Goal: Task Accomplishment & Management: Complete application form

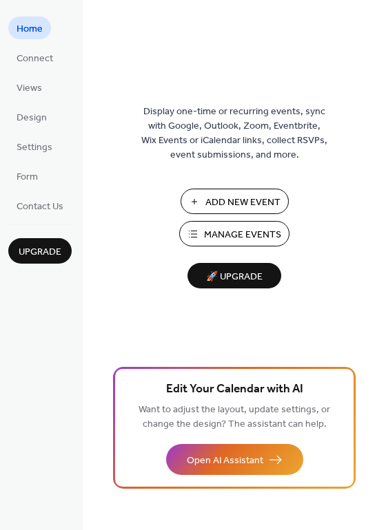
click at [248, 240] on span "Manage Events" at bounding box center [242, 235] width 77 height 14
click at [43, 52] on span "Connect" at bounding box center [35, 59] width 37 height 14
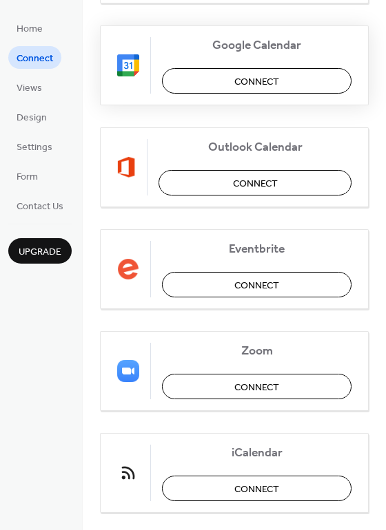
scroll to position [289, 0]
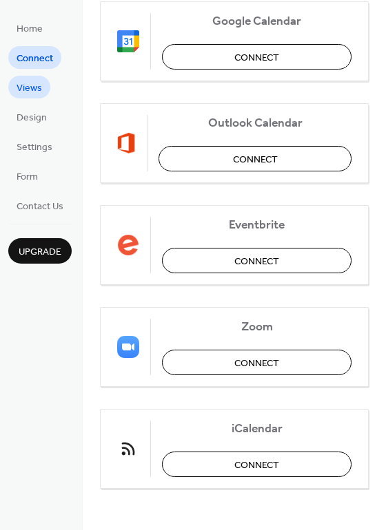
click at [38, 86] on span "Views" at bounding box center [29, 88] width 25 height 14
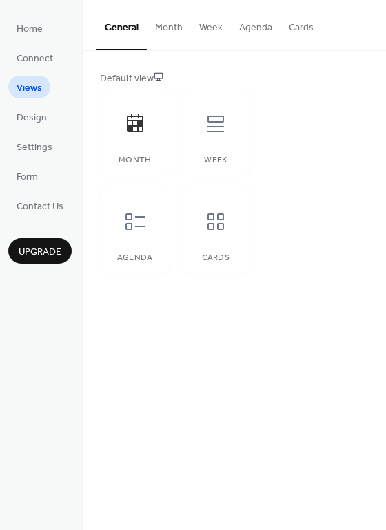
click at [291, 37] on button "Cards" at bounding box center [300, 24] width 41 height 49
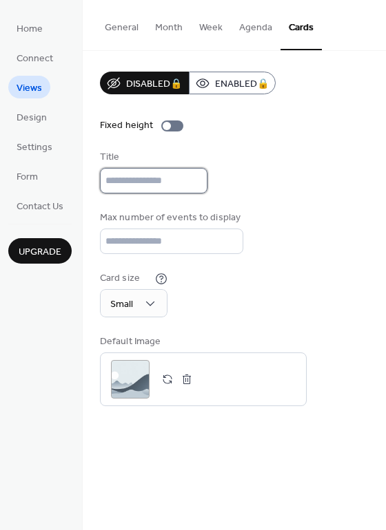
click at [158, 176] on input "text" at bounding box center [153, 180] width 107 height 25
type input "****"
click at [333, 207] on div "Disabled 🔒 Enabled 🔒 Fixed height Title **** Max number of events to display **…" at bounding box center [234, 239] width 269 height 335
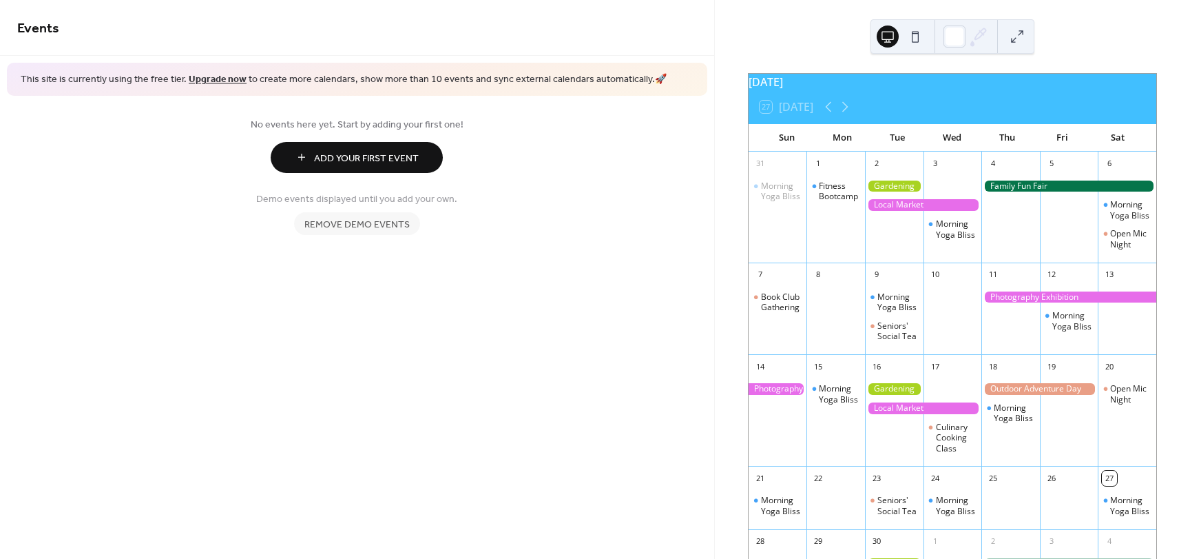
click at [846, 85] on div "[DATE]" at bounding box center [953, 82] width 408 height 17
click at [840, 90] on div "[DATE]" at bounding box center [953, 82] width 408 height 17
click at [954, 34] on div at bounding box center [954, 36] width 22 height 22
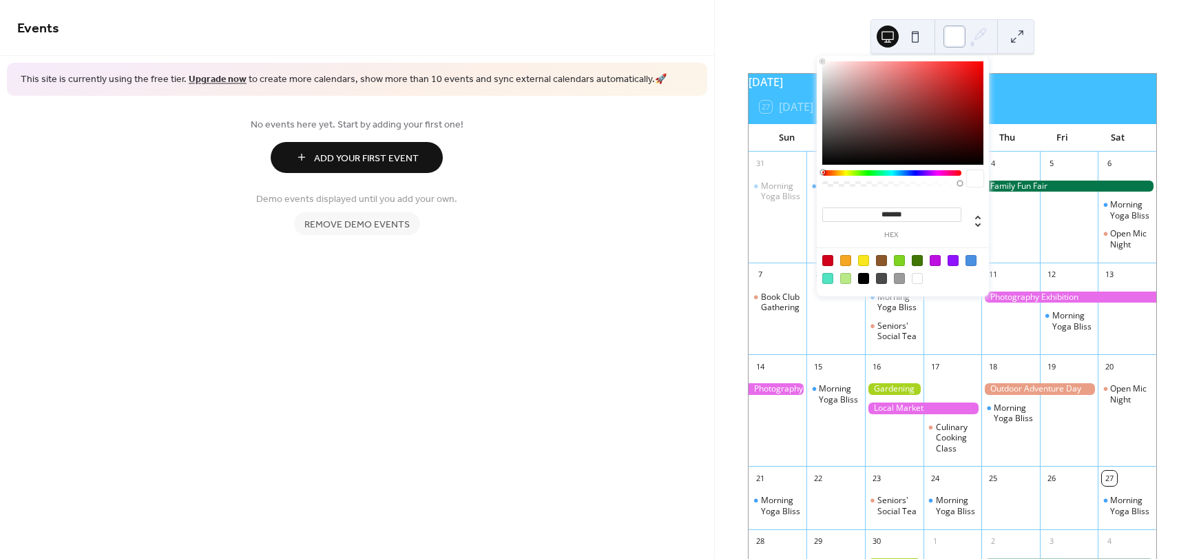
click at [954, 34] on div at bounding box center [954, 36] width 22 height 22
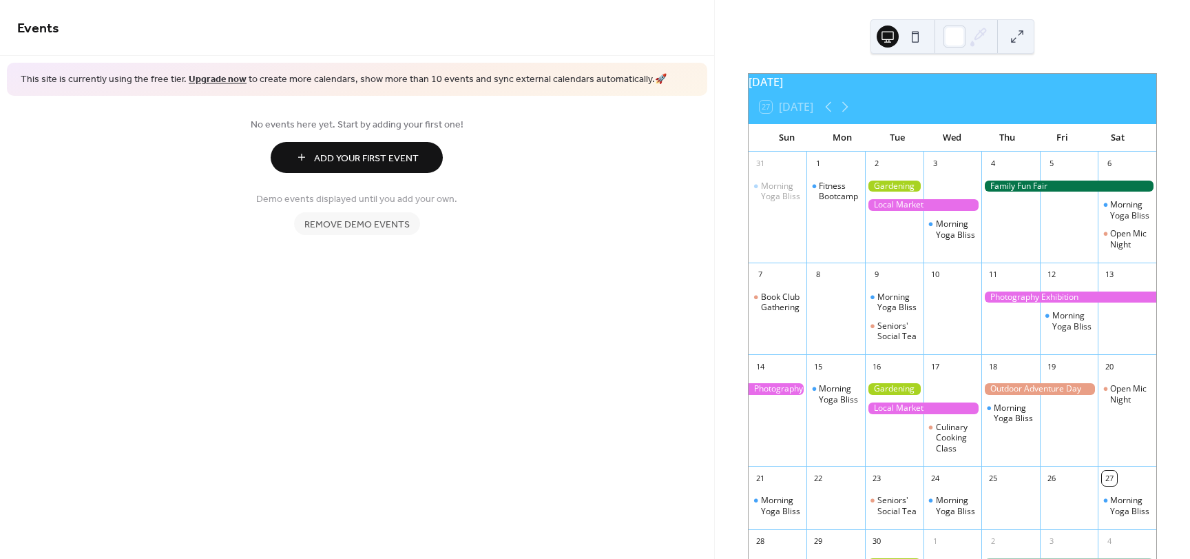
click at [333, 160] on span "Add Your First Event" at bounding box center [366, 158] width 105 height 14
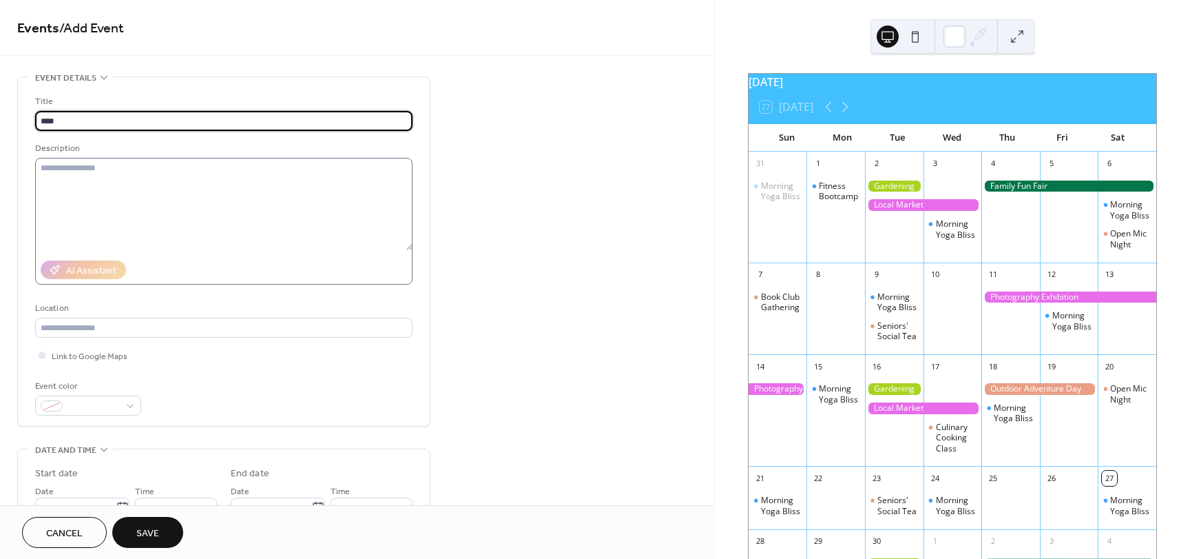
type input "****"
click at [320, 181] on textarea at bounding box center [223, 204] width 377 height 92
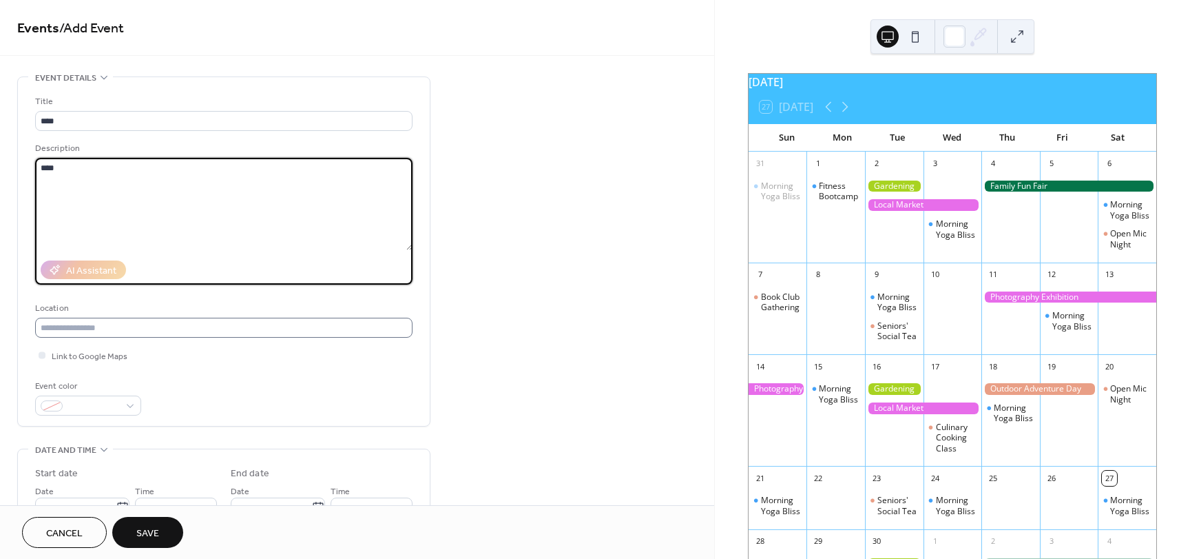
type textarea "****"
click at [98, 321] on input "text" at bounding box center [223, 327] width 377 height 20
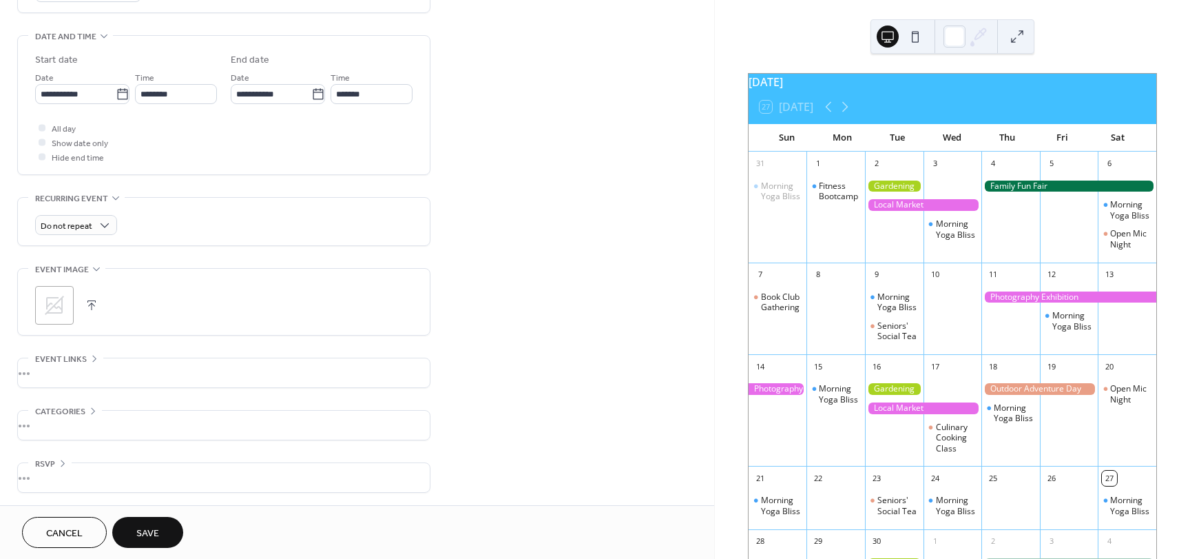
scroll to position [415, 0]
type input "****"
click at [138, 526] on span "Save" at bounding box center [147, 533] width 23 height 14
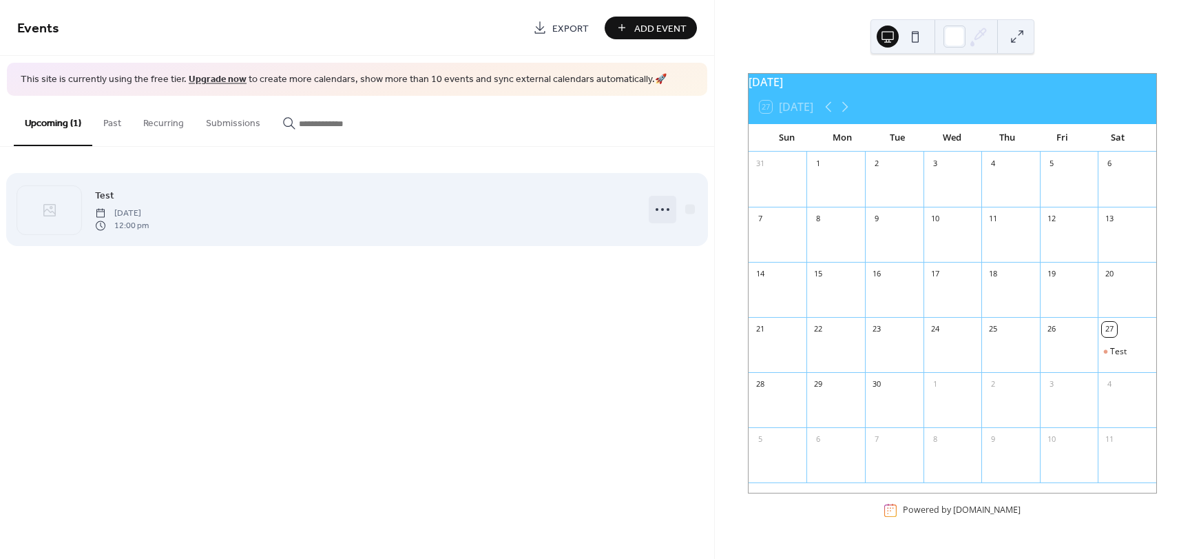
click at [663, 207] on icon at bounding box center [662, 209] width 22 height 22
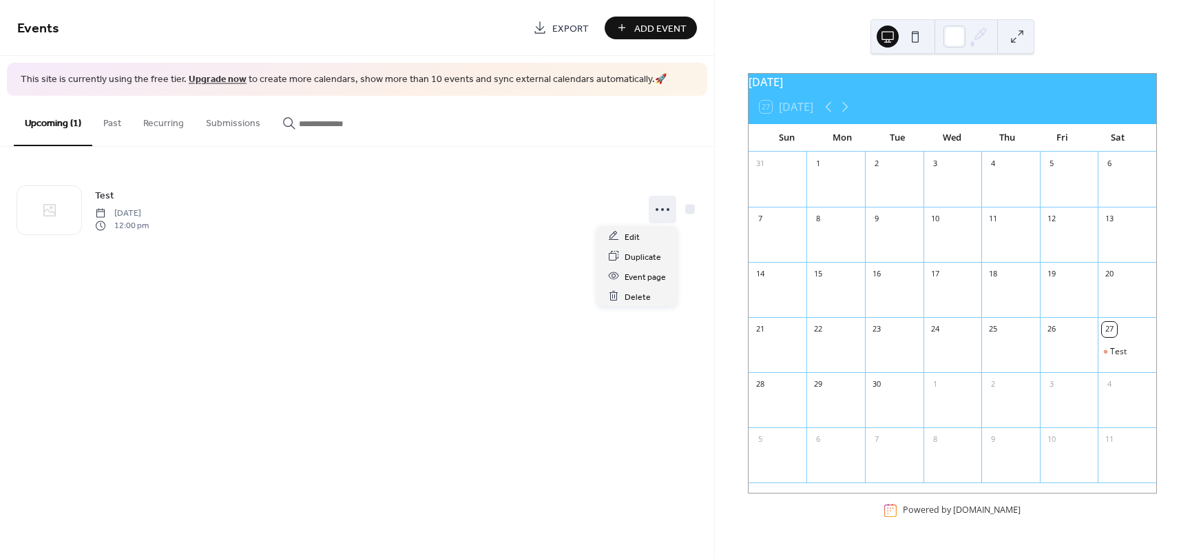
click at [369, 404] on div "Events Export Add Event This site is currently using the free tier. Upgrade now…" at bounding box center [357, 279] width 714 height 559
click at [797, 88] on div "[DATE]" at bounding box center [953, 82] width 408 height 17
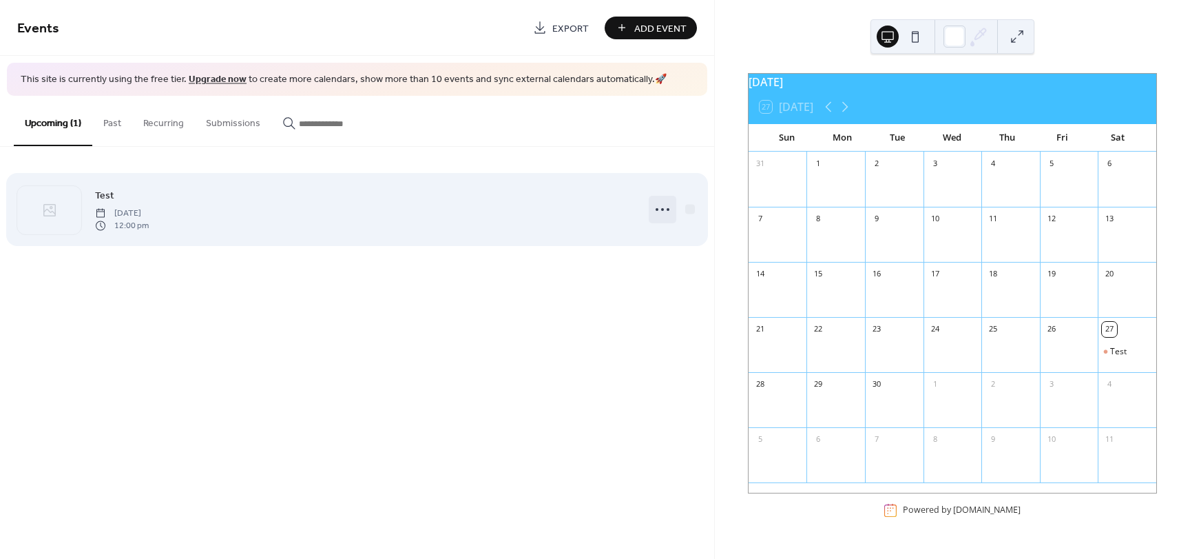
click at [663, 206] on icon at bounding box center [662, 209] width 22 height 22
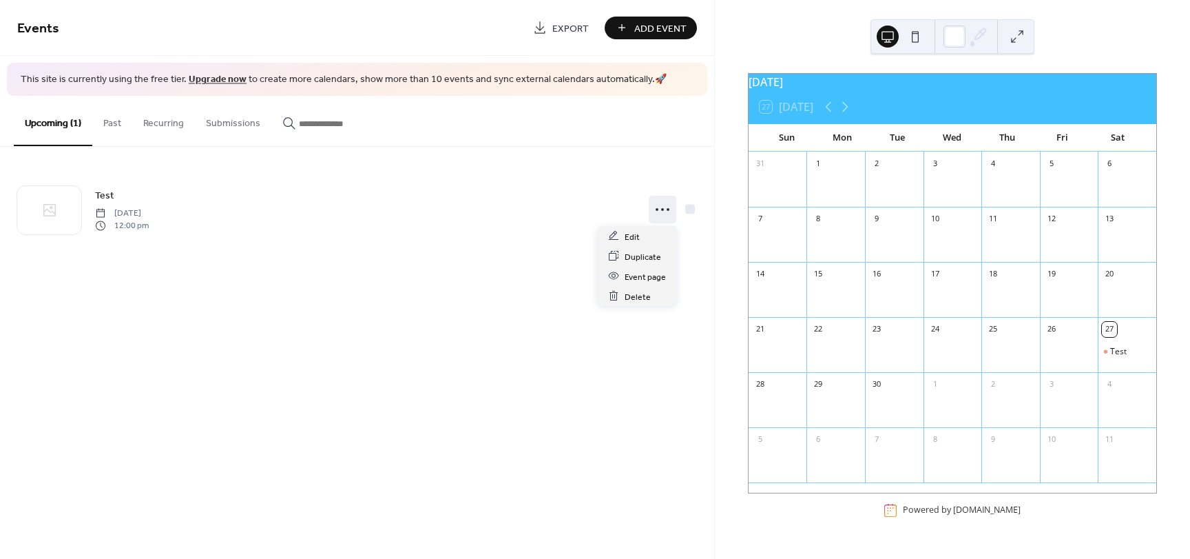
click at [805, 87] on div "[DATE]" at bounding box center [953, 82] width 408 height 17
click at [840, 90] on div "[DATE]" at bounding box center [953, 82] width 408 height 17
